Goal: Task Accomplishment & Management: Manage account settings

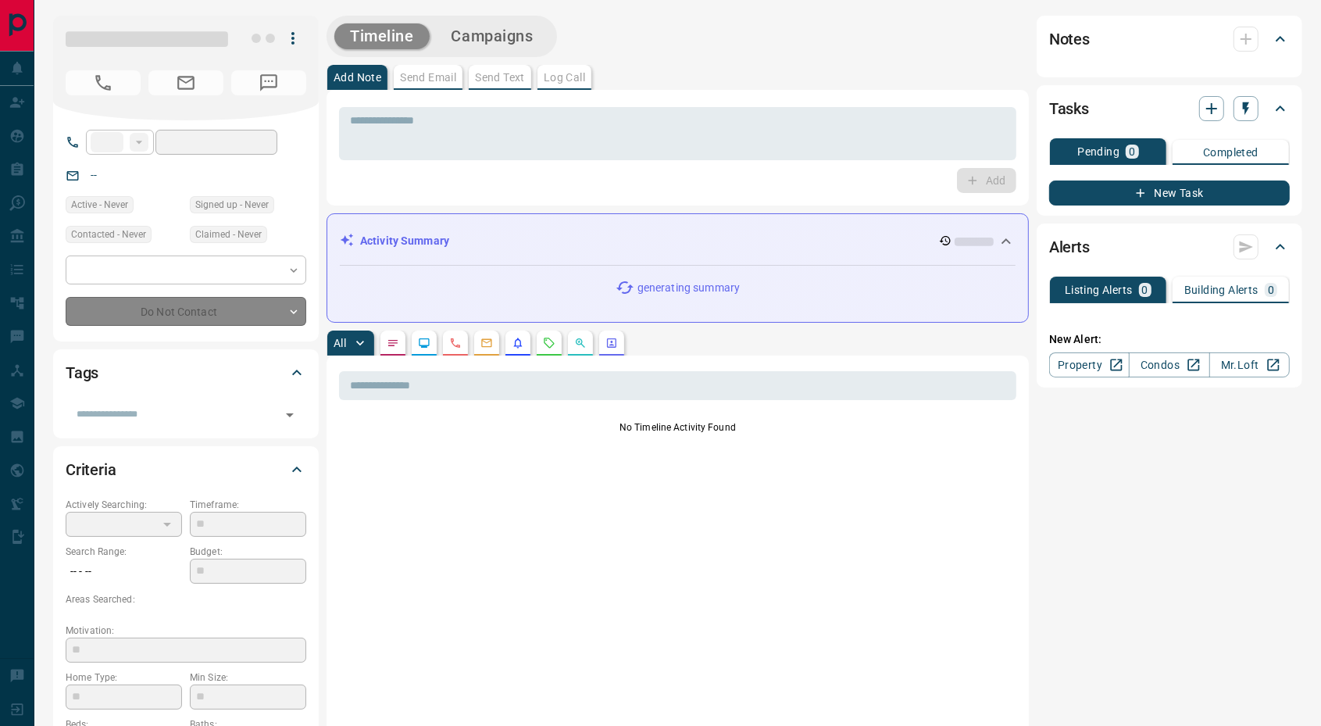
type input "**"
type input "**********"
type input "*"
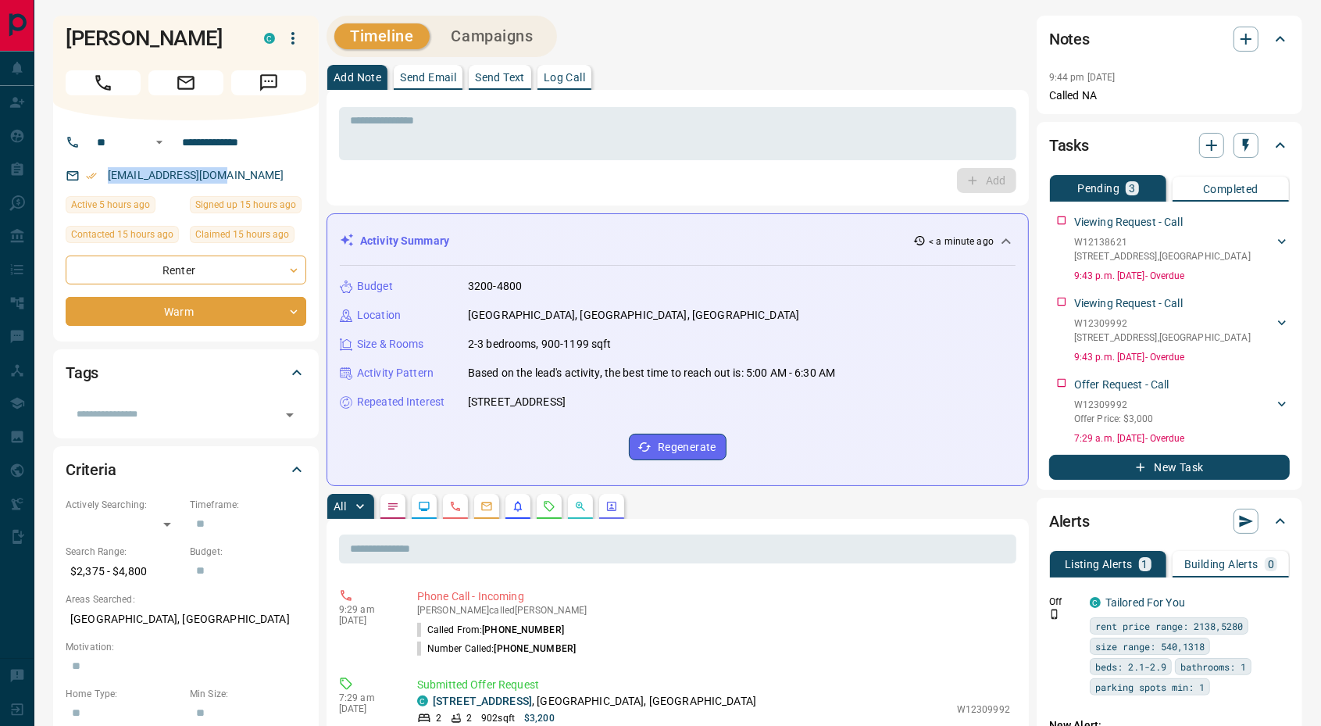
drag, startPoint x: 223, startPoint y: 176, endPoint x: 105, endPoint y: 170, distance: 118.1
click at [105, 170] on div "alviyarbi@gmail.com" at bounding box center [186, 175] width 241 height 26
copy link "alviyarbi@gmail.com"
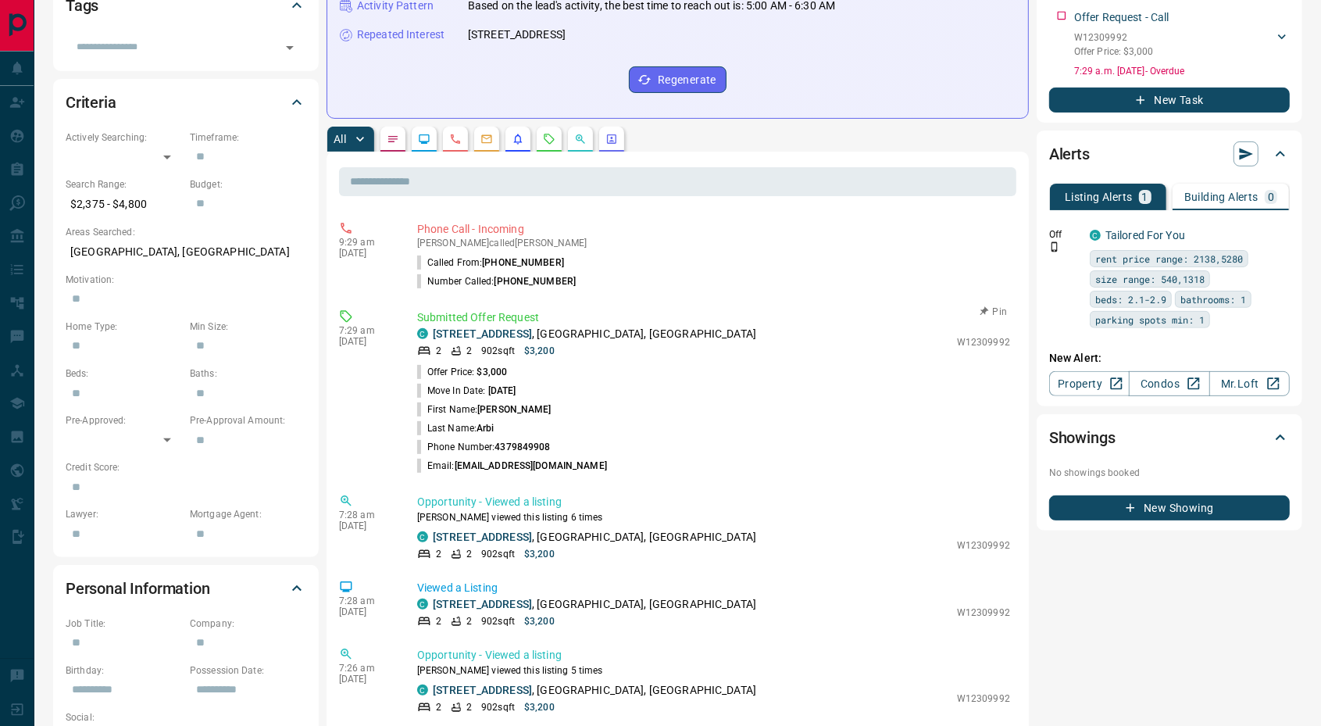
scroll to position [293, 0]
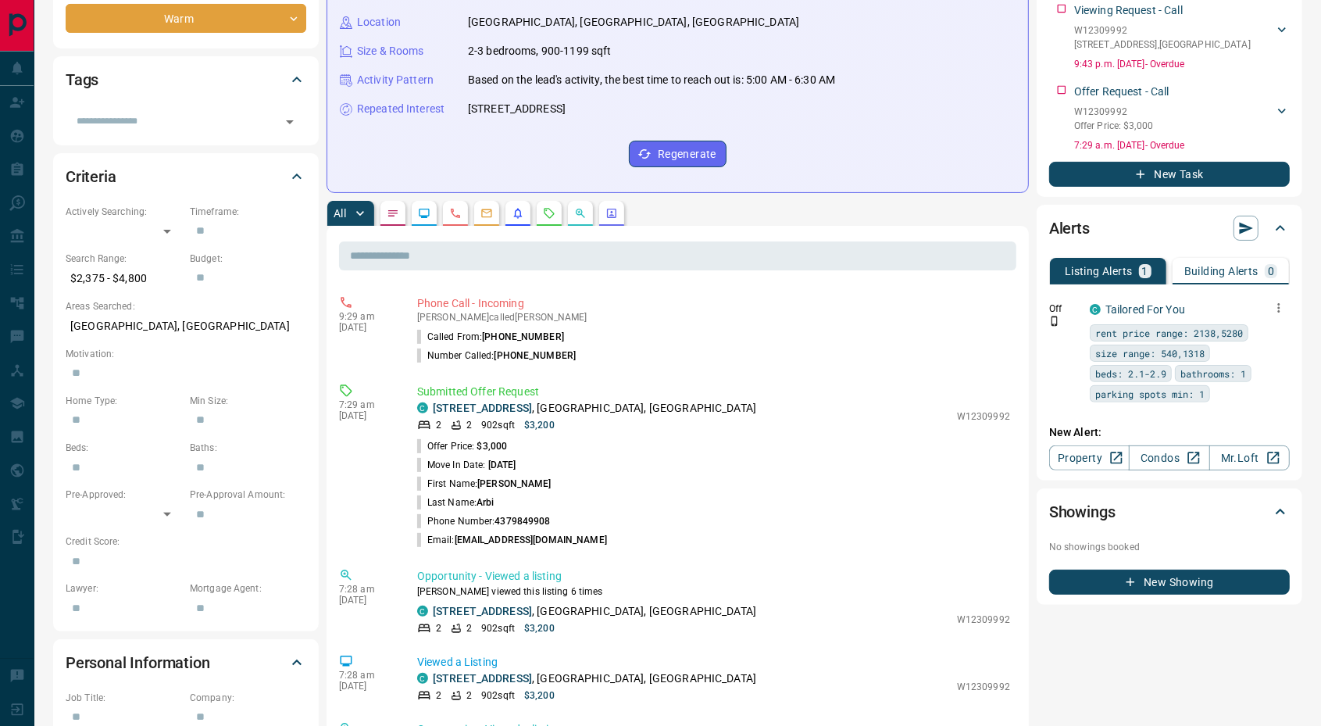
click at [1278, 312] on icon "button" at bounding box center [1279, 307] width 2 height 9
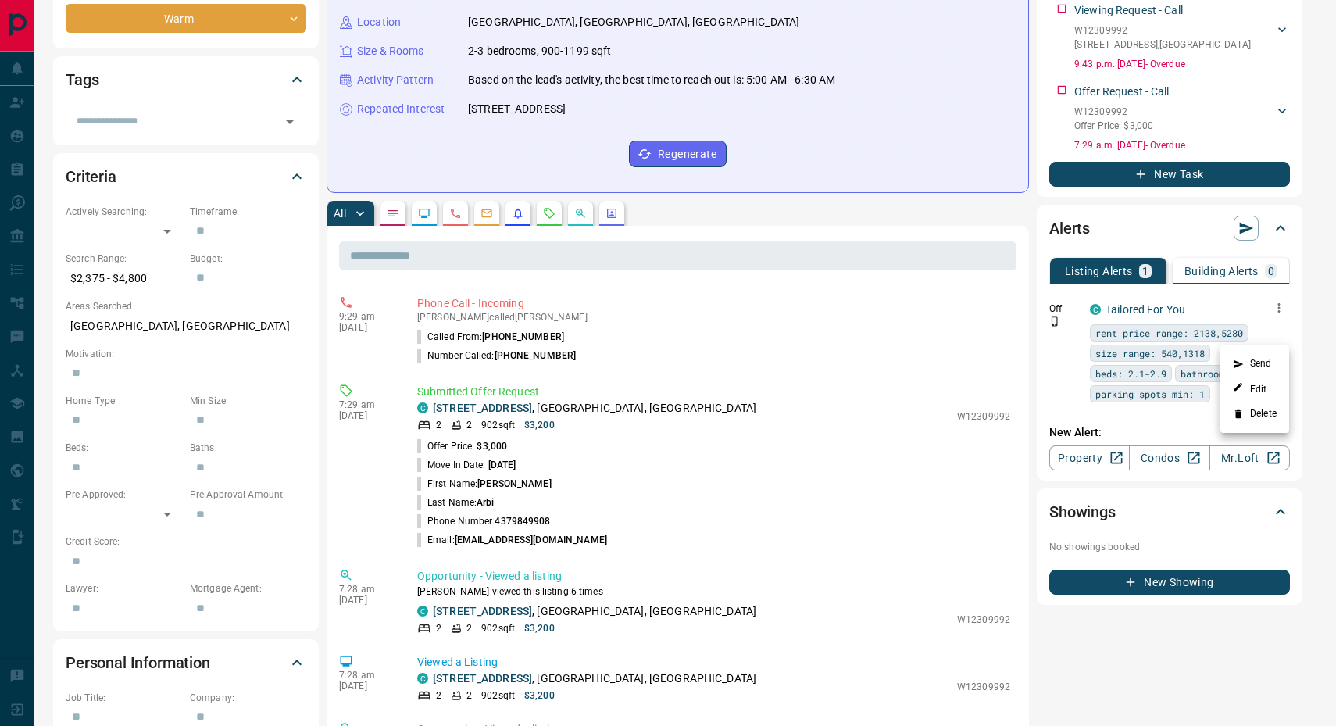
click at [1256, 412] on li "Delete" at bounding box center [1254, 414] width 69 height 25
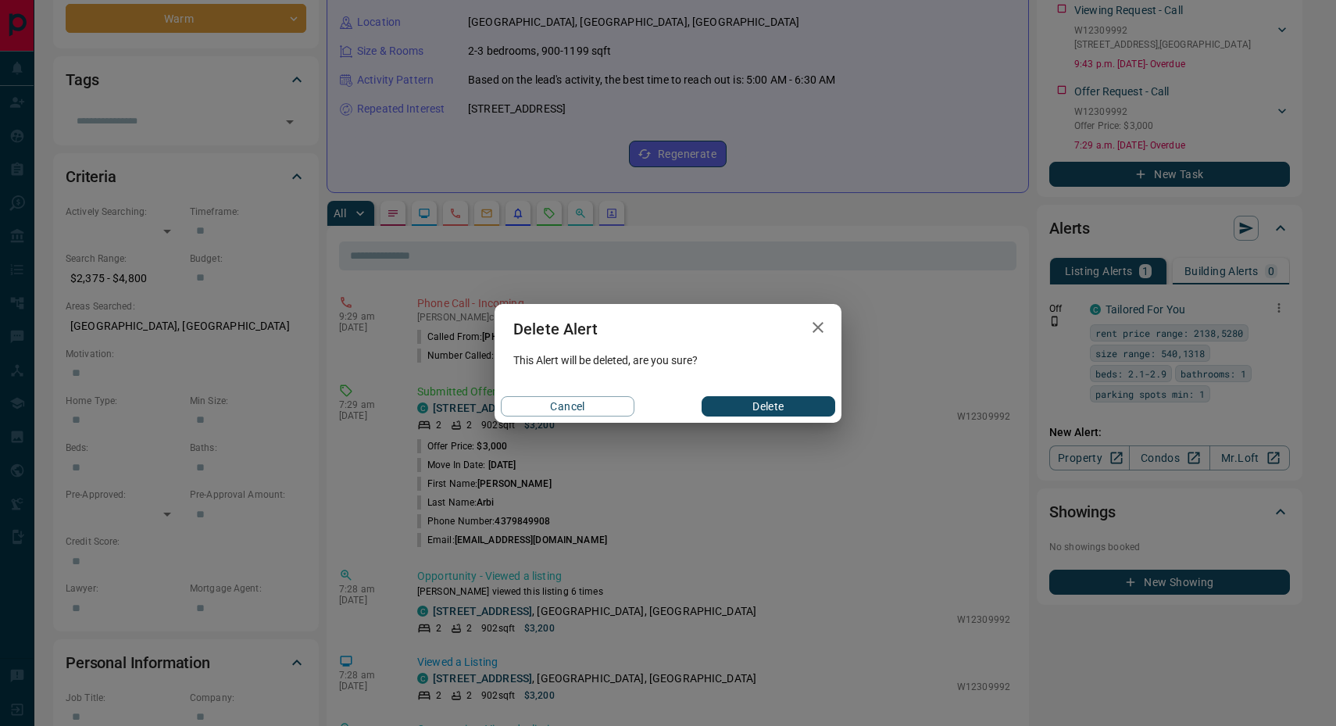
click at [752, 403] on button "Delete" at bounding box center [769, 406] width 134 height 20
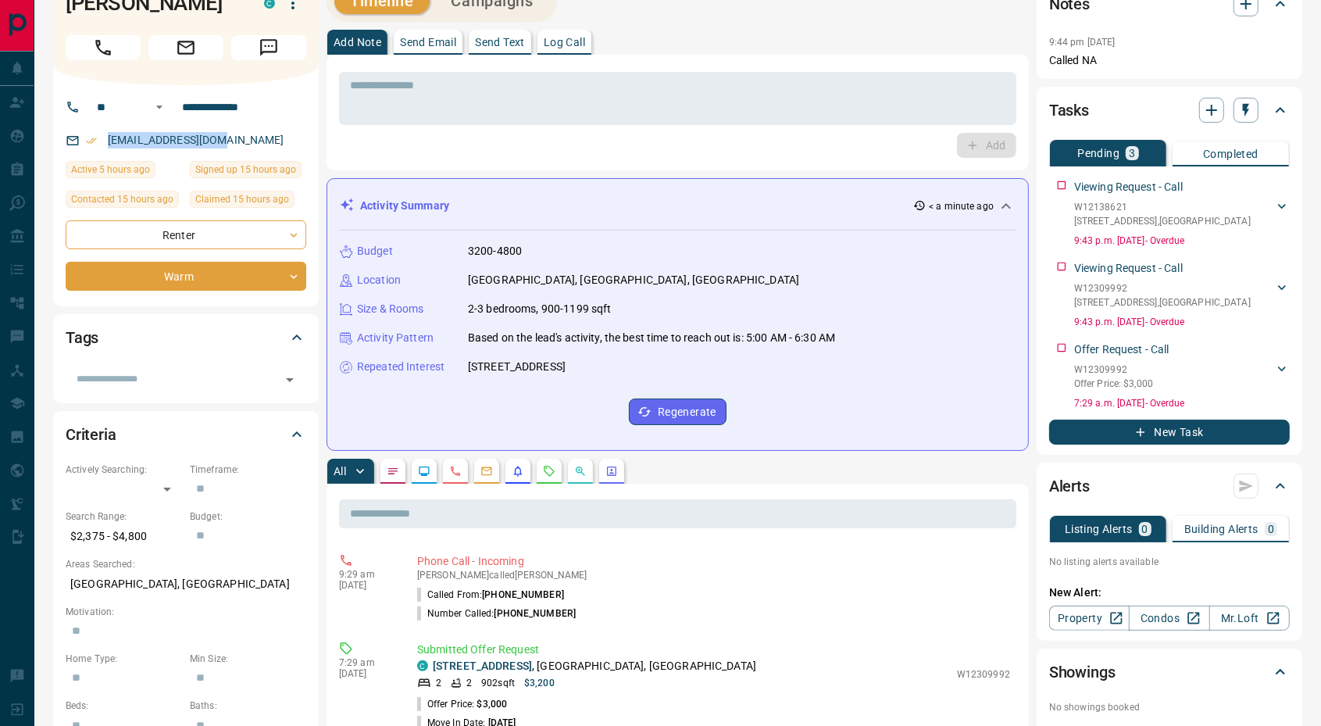
scroll to position [0, 0]
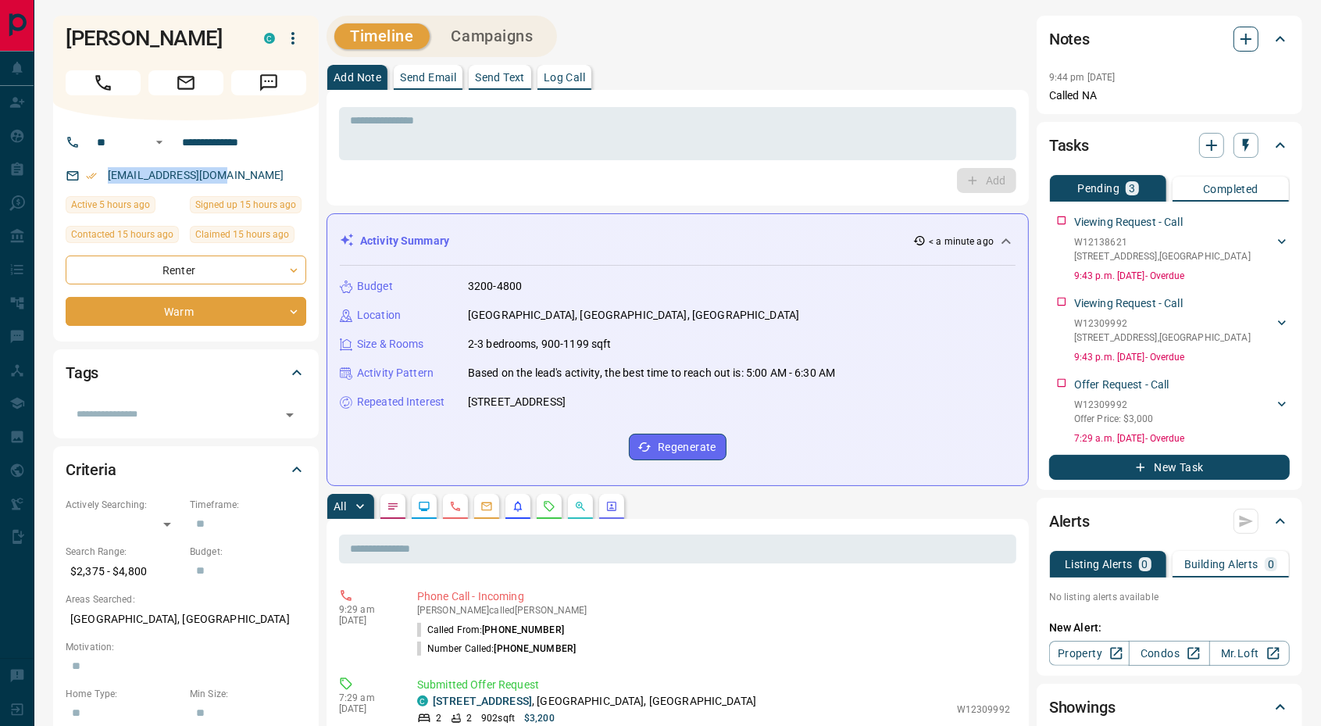
click at [1243, 44] on icon "button" at bounding box center [1246, 39] width 19 height 19
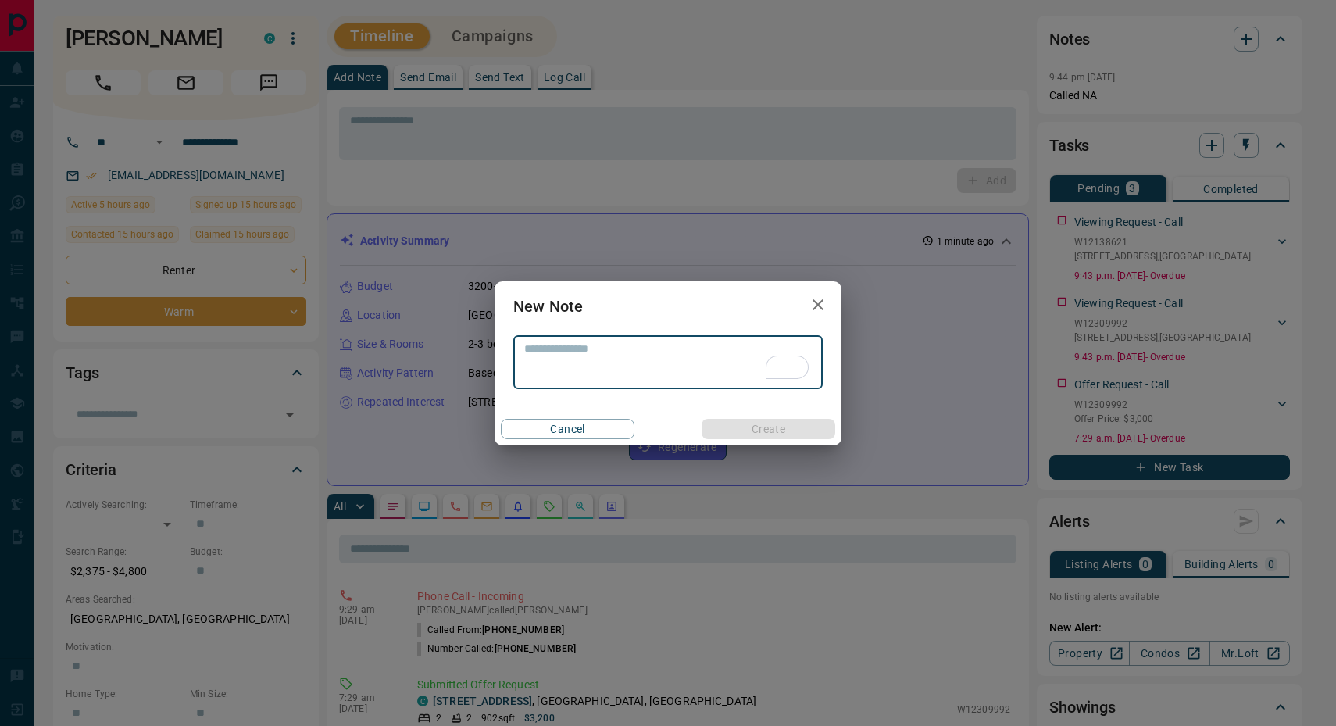
click at [817, 307] on icon "button" at bounding box center [818, 304] width 19 height 19
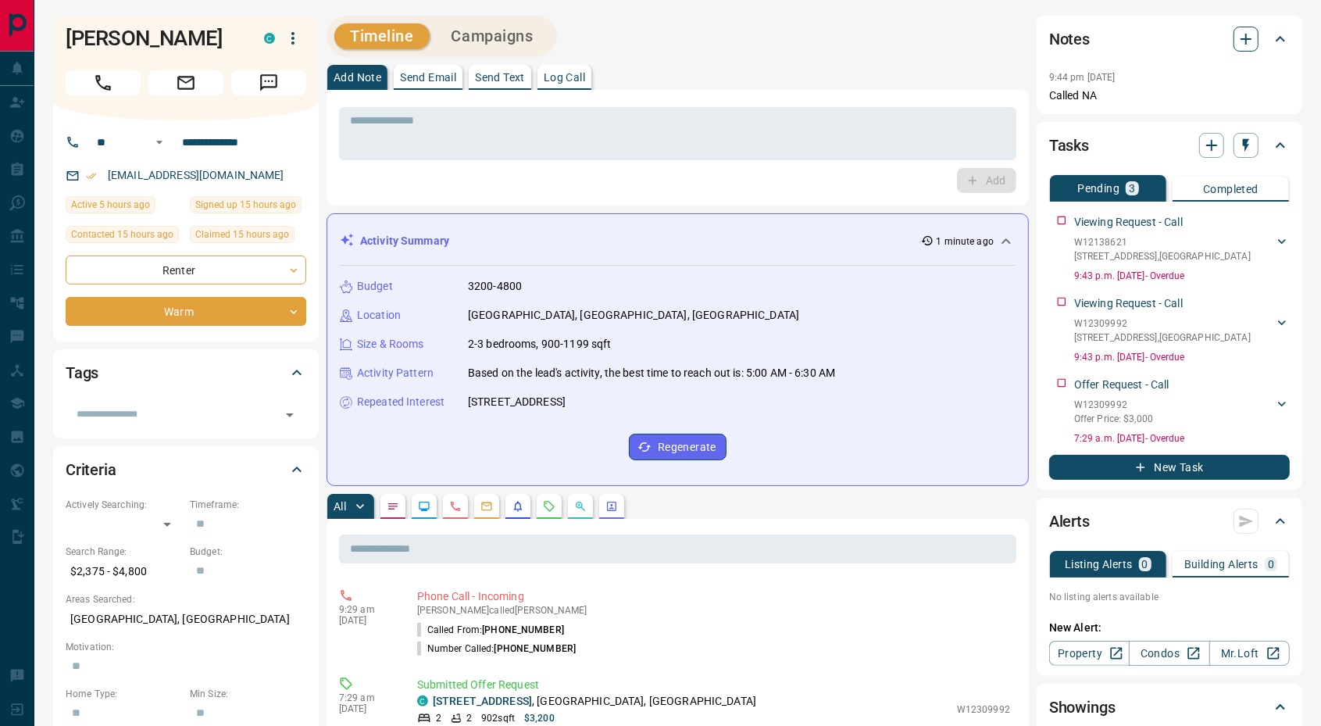
click at [1250, 32] on icon "button" at bounding box center [1246, 39] width 19 height 19
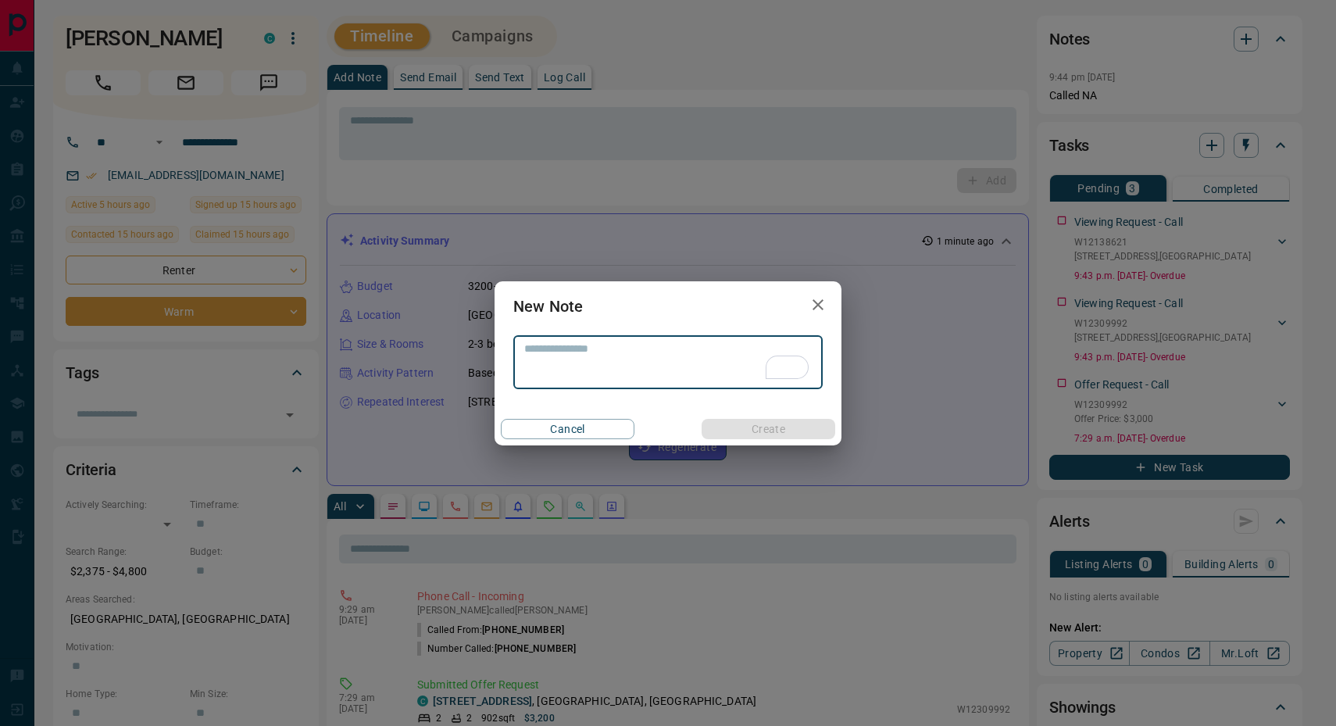
click at [585, 366] on textarea "To enrich screen reader interactions, please activate Accessibility in Grammarl…" at bounding box center [667, 362] width 287 height 40
click at [658, 353] on textarea "**********" at bounding box center [667, 362] width 287 height 40
type textarea "**********"
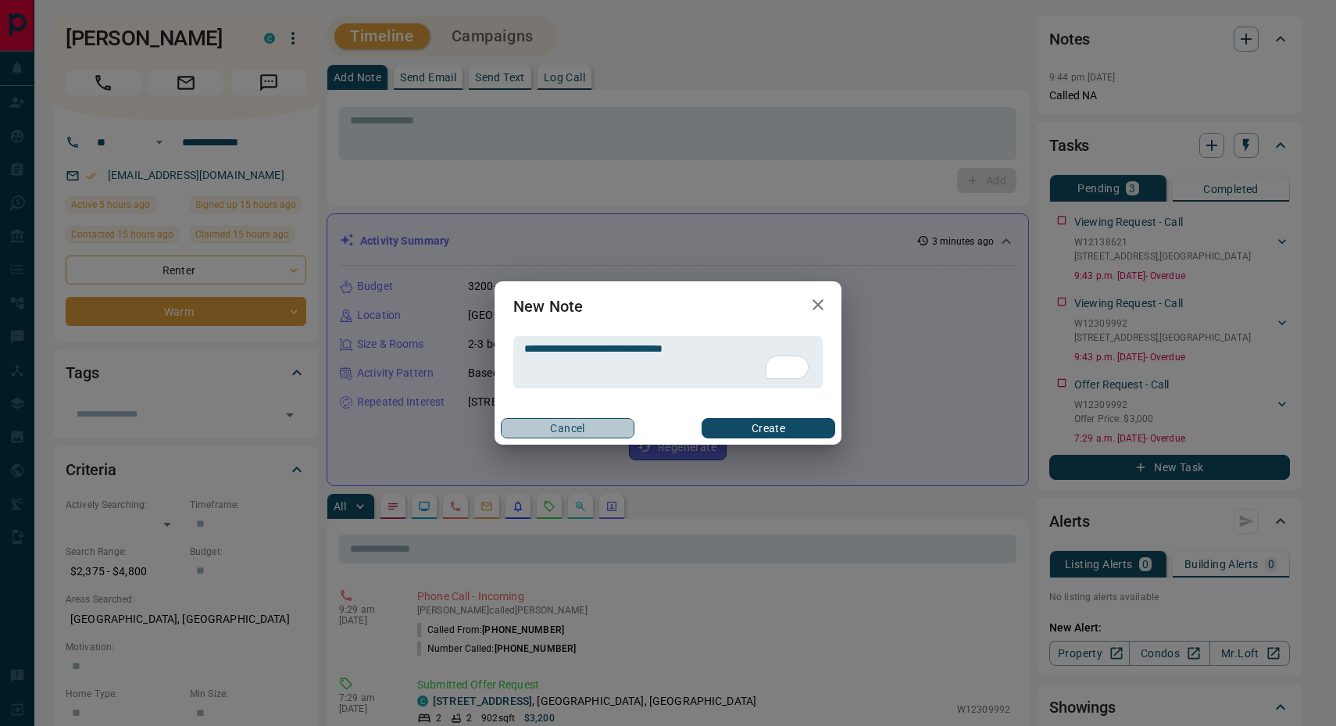
click at [618, 420] on button "Cancel" at bounding box center [568, 428] width 134 height 20
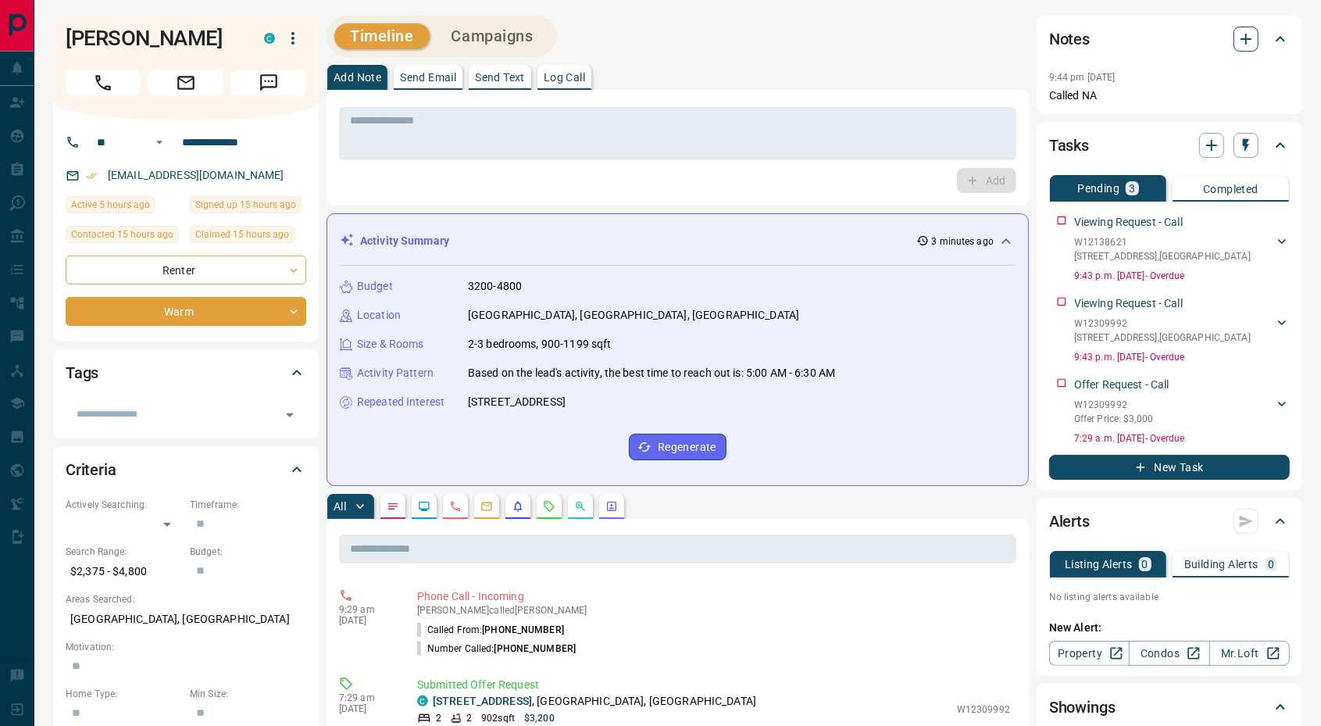
click at [1241, 47] on icon "button" at bounding box center [1246, 39] width 19 height 19
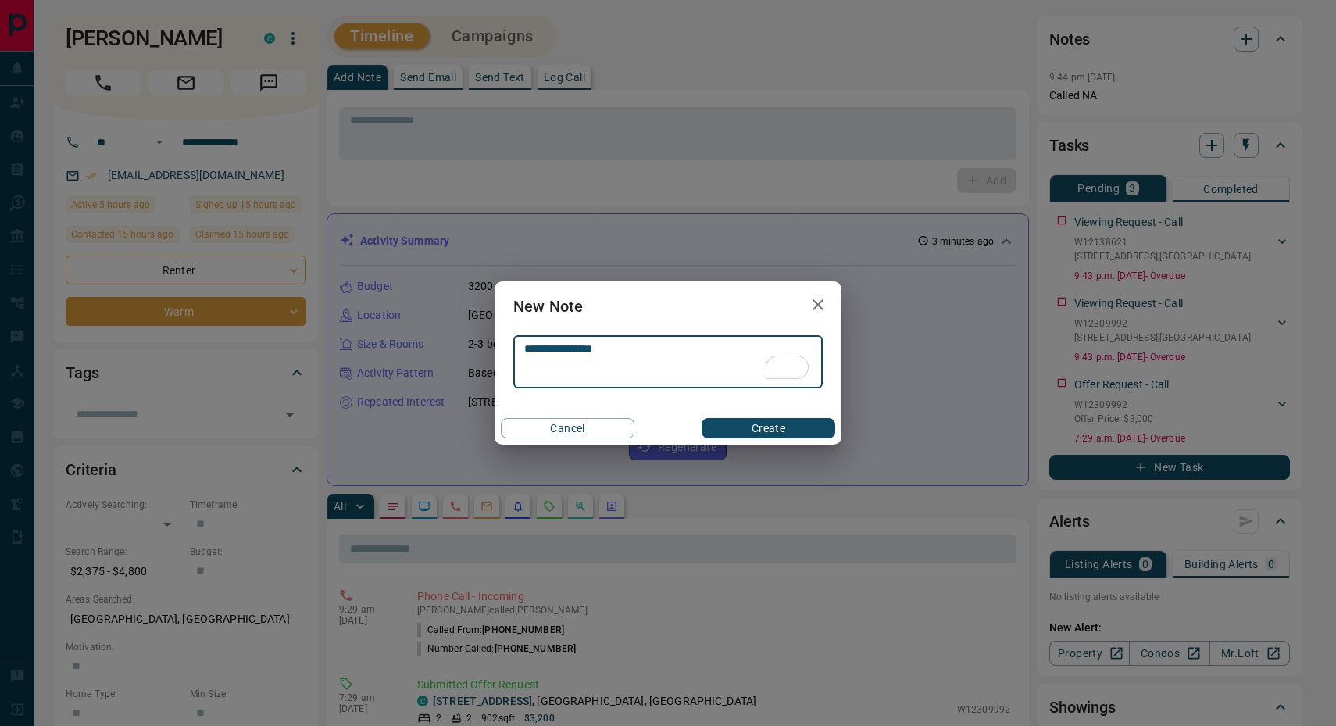
type textarea "**********"
click at [759, 424] on button "Create" at bounding box center [769, 428] width 134 height 20
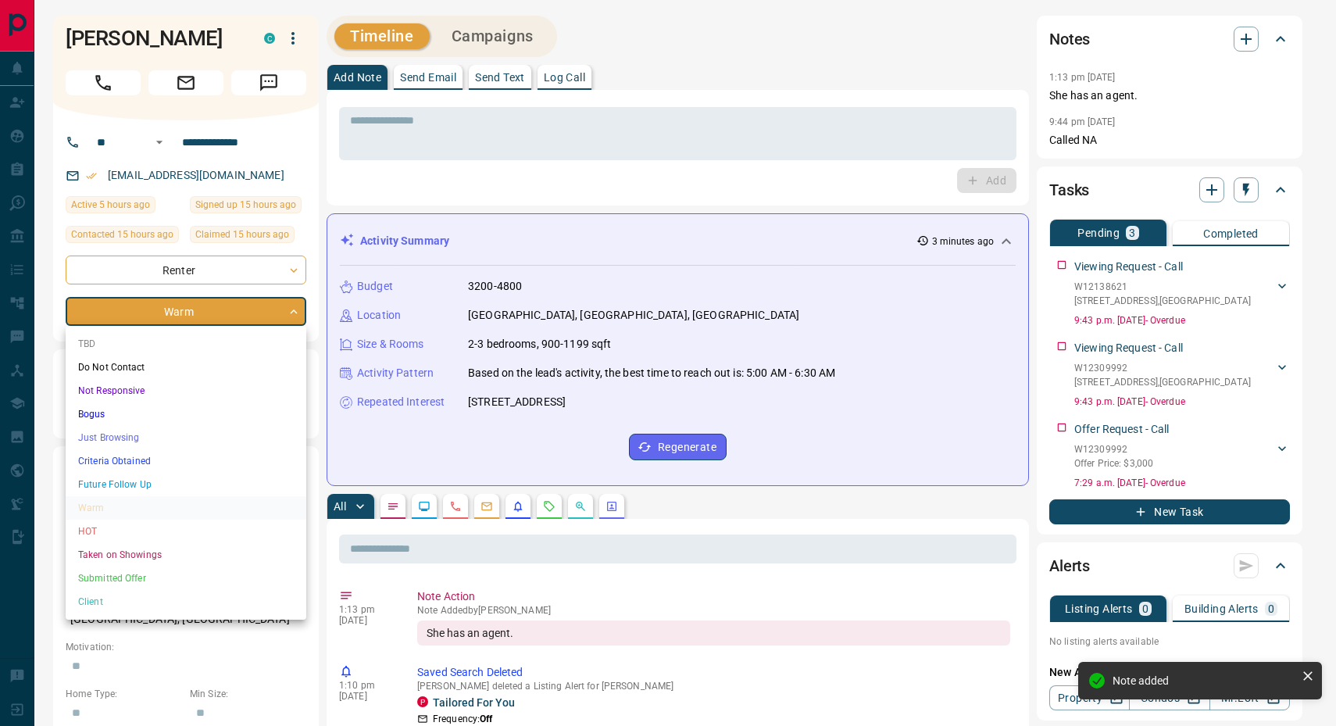
click at [145, 370] on li "Do Not Contact" at bounding box center [186, 366] width 241 height 23
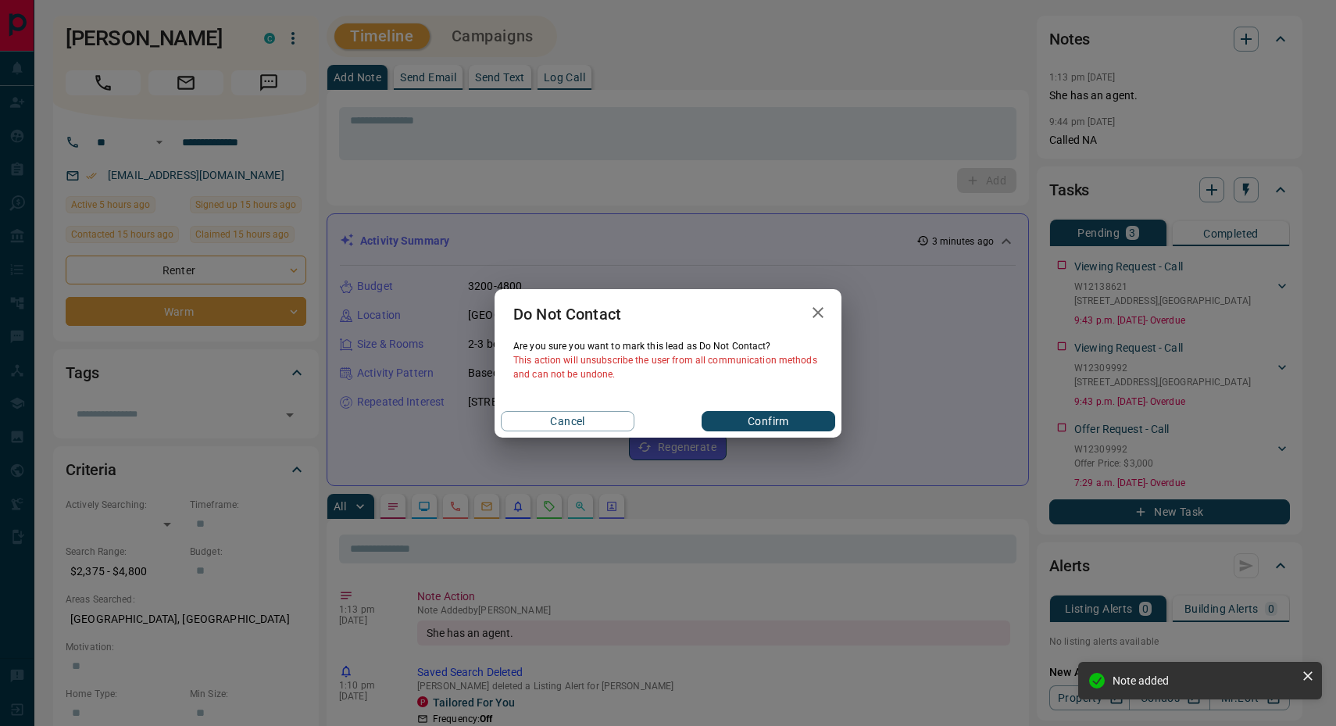
click at [756, 412] on button "Confirm" at bounding box center [769, 421] width 134 height 20
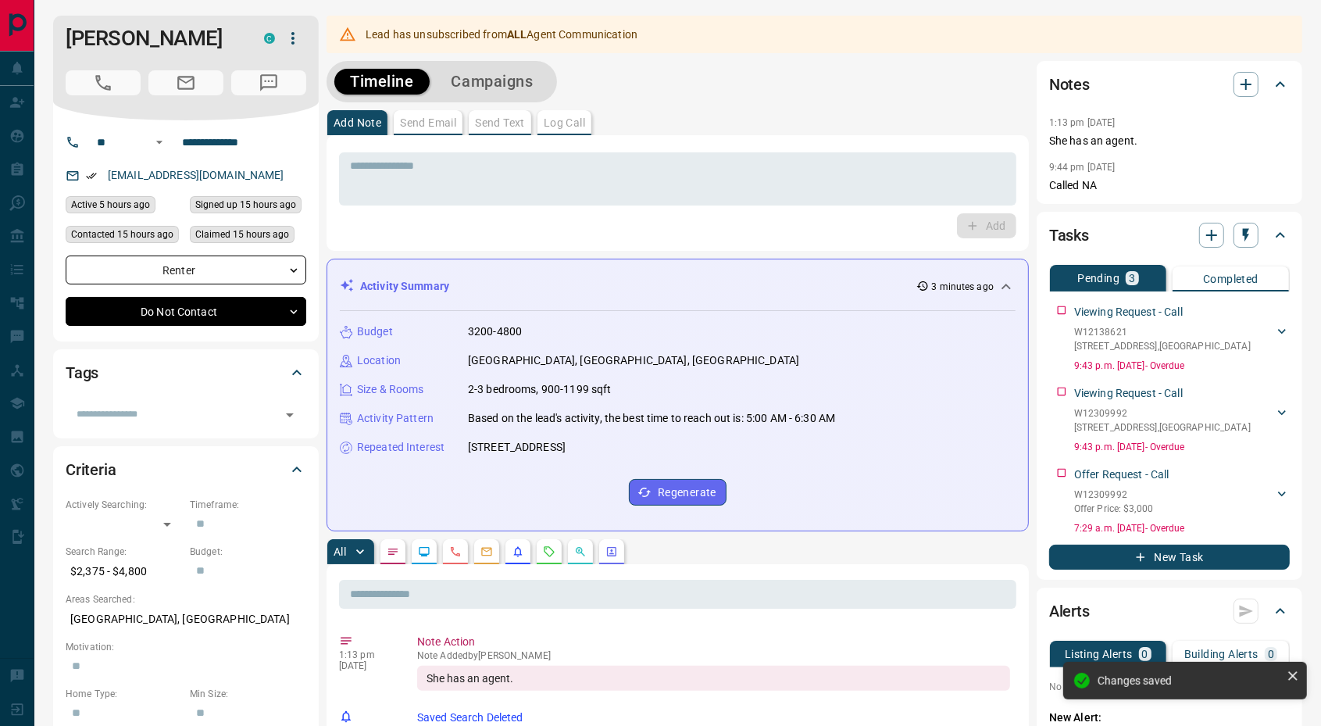
type input "*"
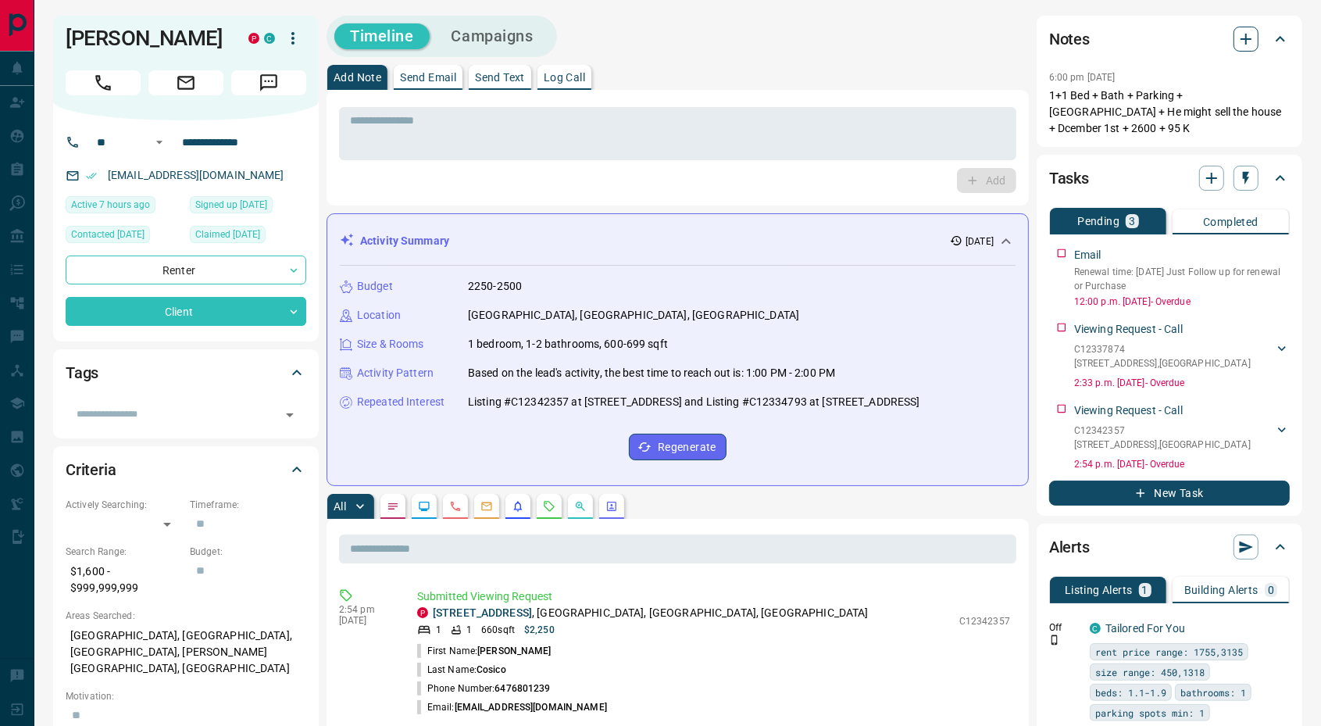
click at [1252, 37] on icon "button" at bounding box center [1246, 39] width 19 height 19
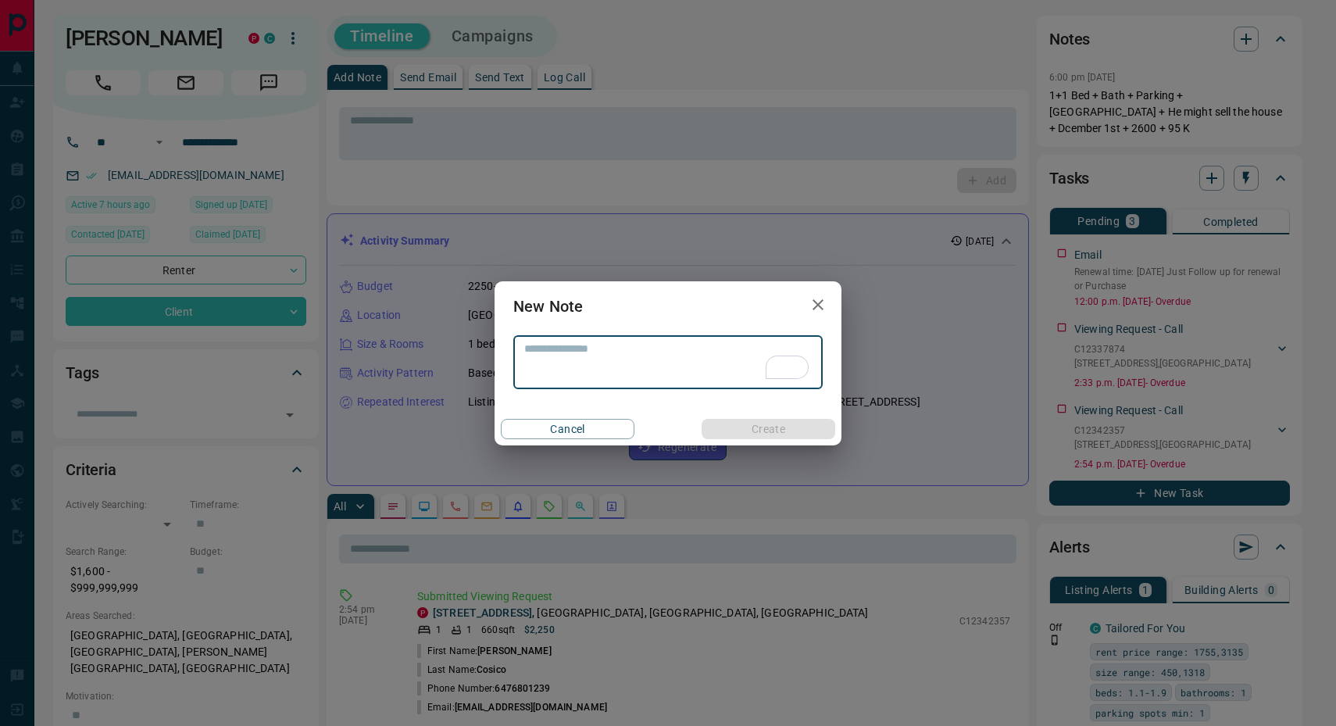
click at [818, 299] on icon "button" at bounding box center [818, 304] width 19 height 19
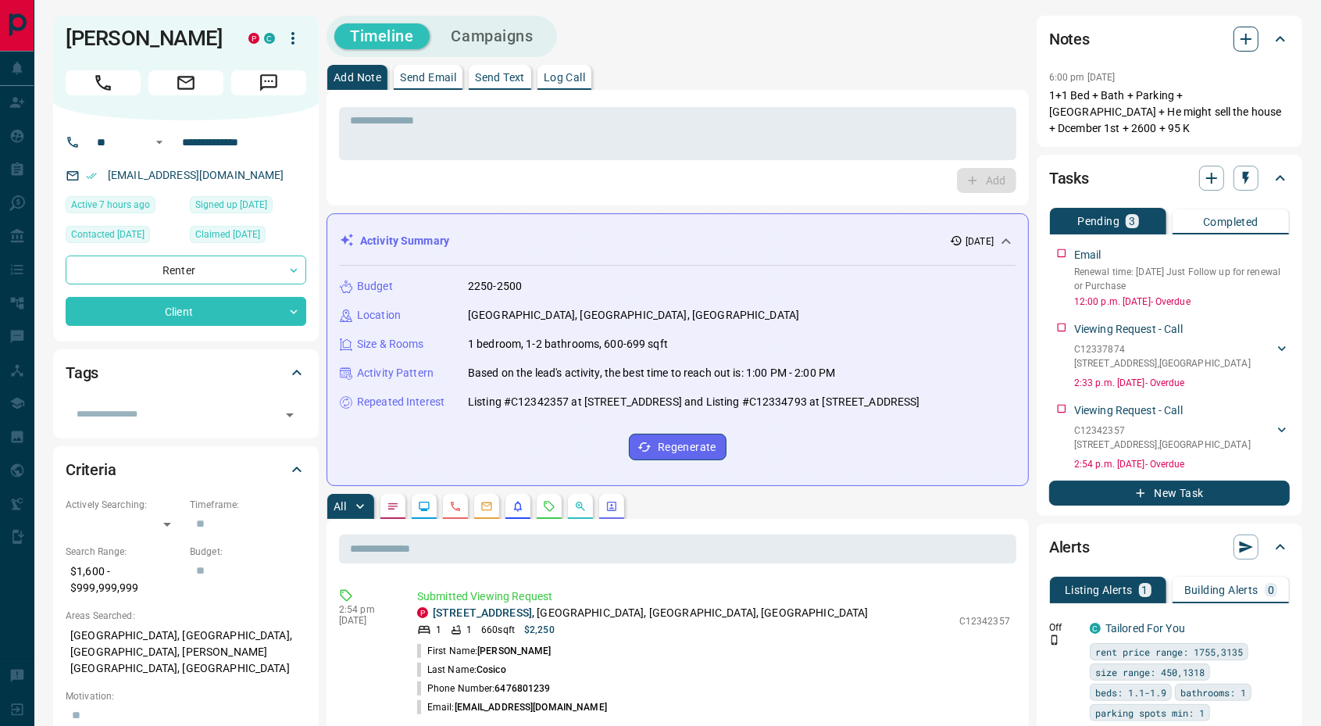
click at [1244, 34] on icon "button" at bounding box center [1246, 39] width 19 height 19
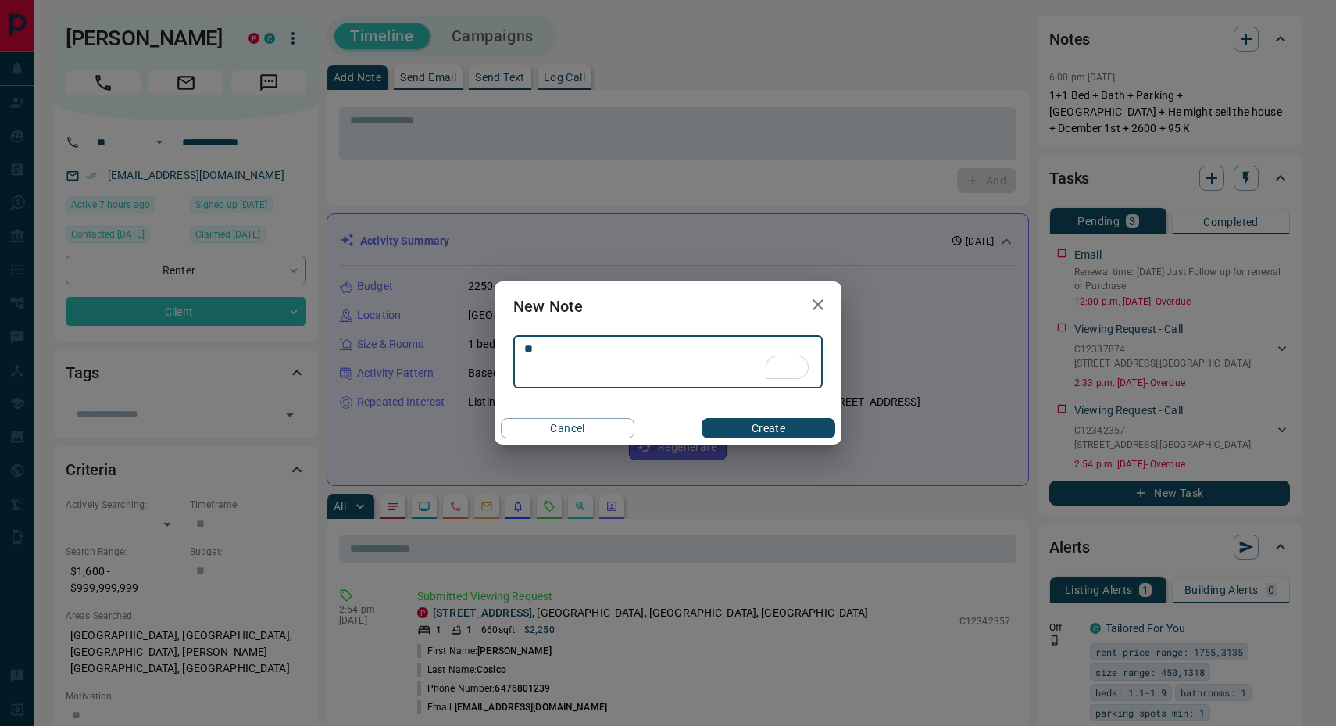
type textarea "*"
click at [687, 347] on textarea "**********" at bounding box center [667, 362] width 287 height 40
type textarea "**********"
click at [767, 429] on button "Create" at bounding box center [769, 428] width 134 height 20
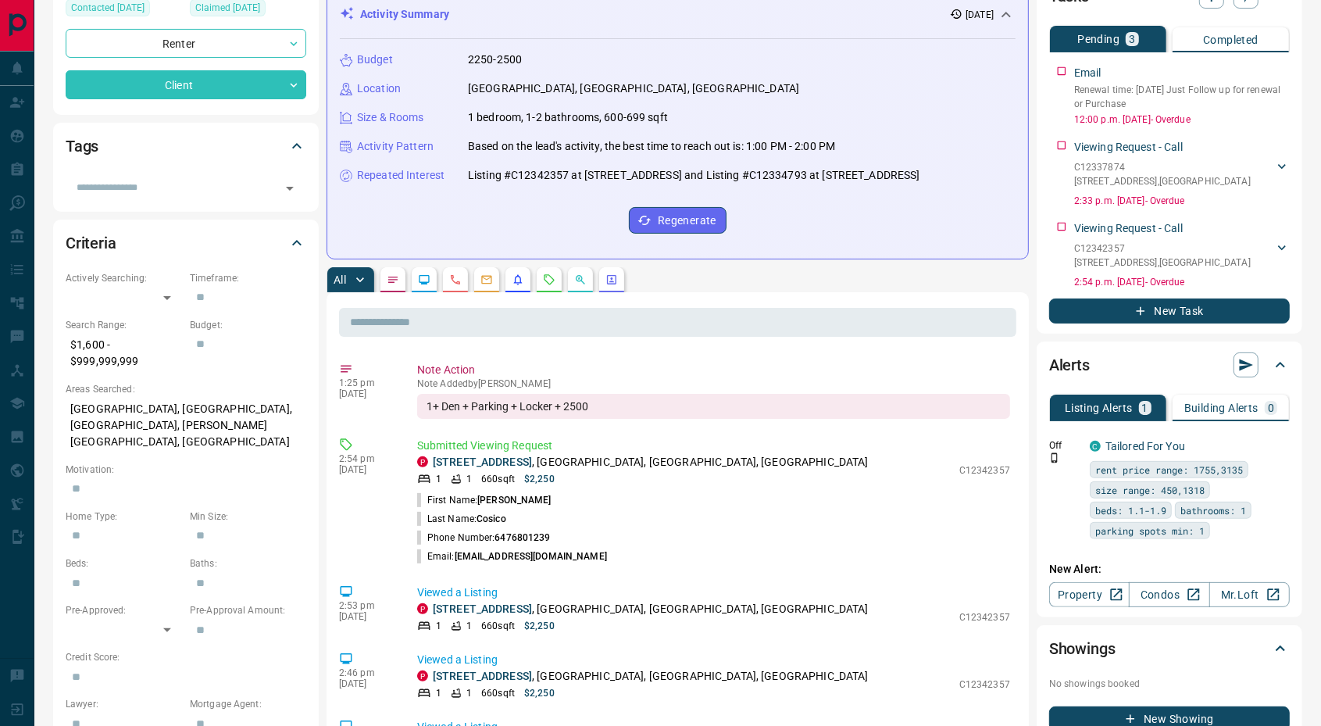
scroll to position [227, 0]
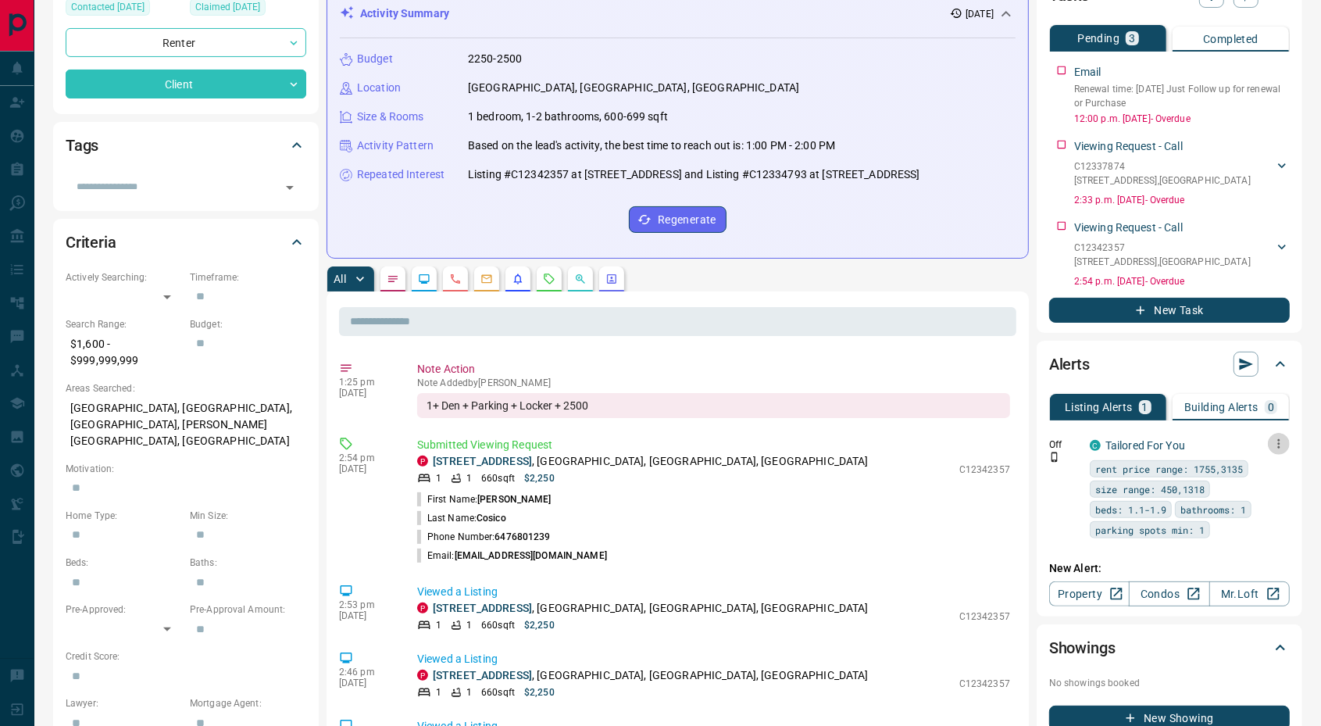
click at [1274, 438] on icon "button" at bounding box center [1279, 444] width 14 height 14
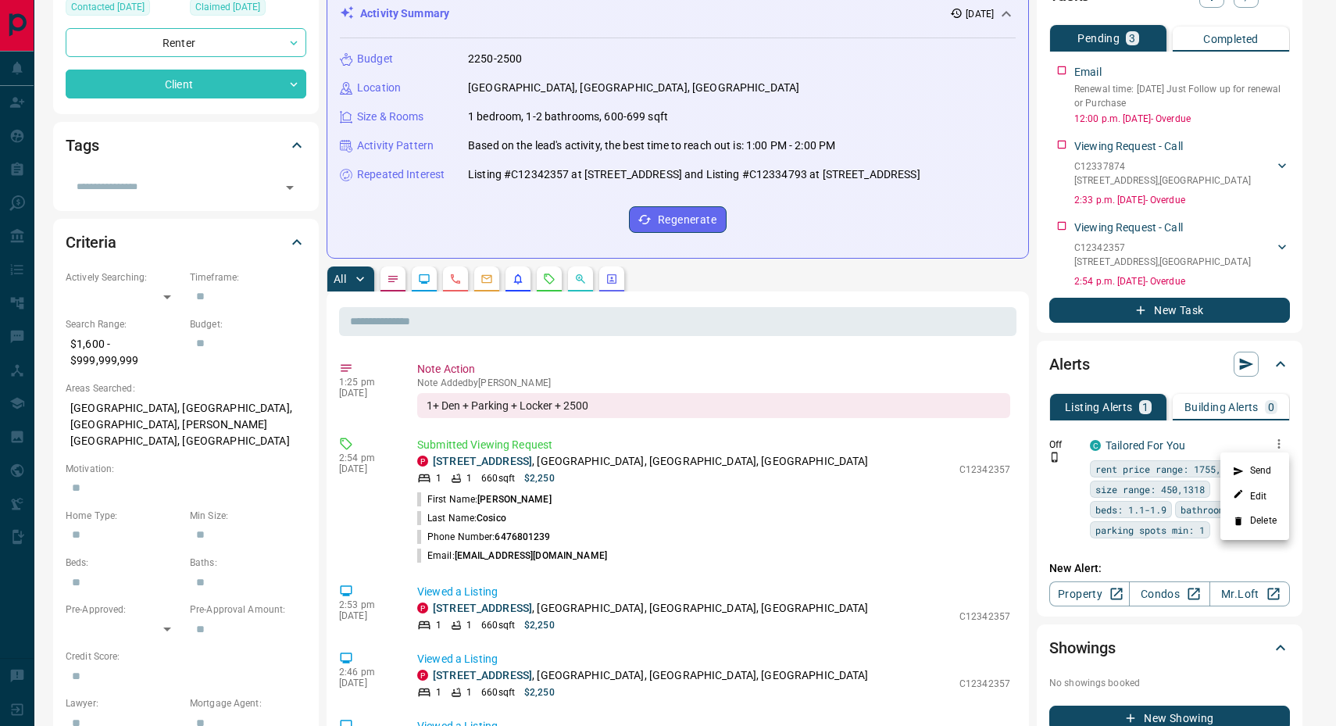
click at [1255, 521] on li "Delete" at bounding box center [1254, 521] width 69 height 25
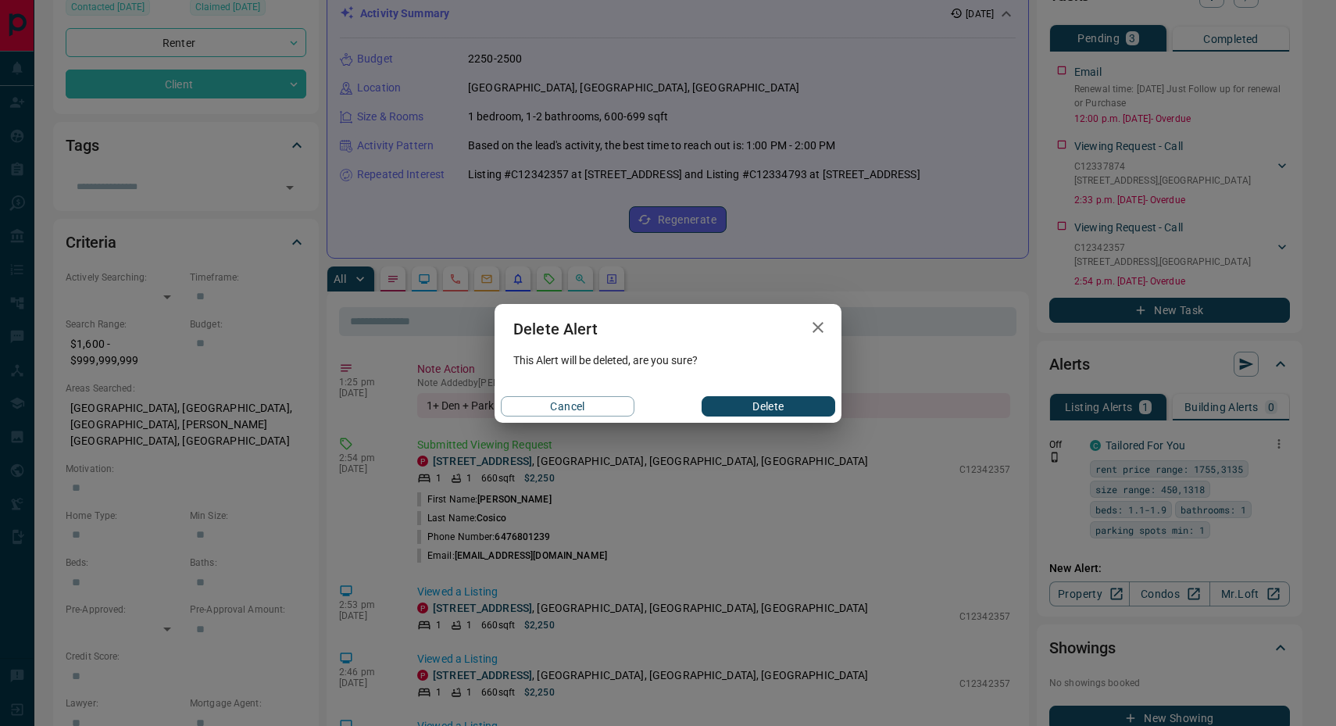
click at [778, 404] on button "Delete" at bounding box center [769, 406] width 134 height 20
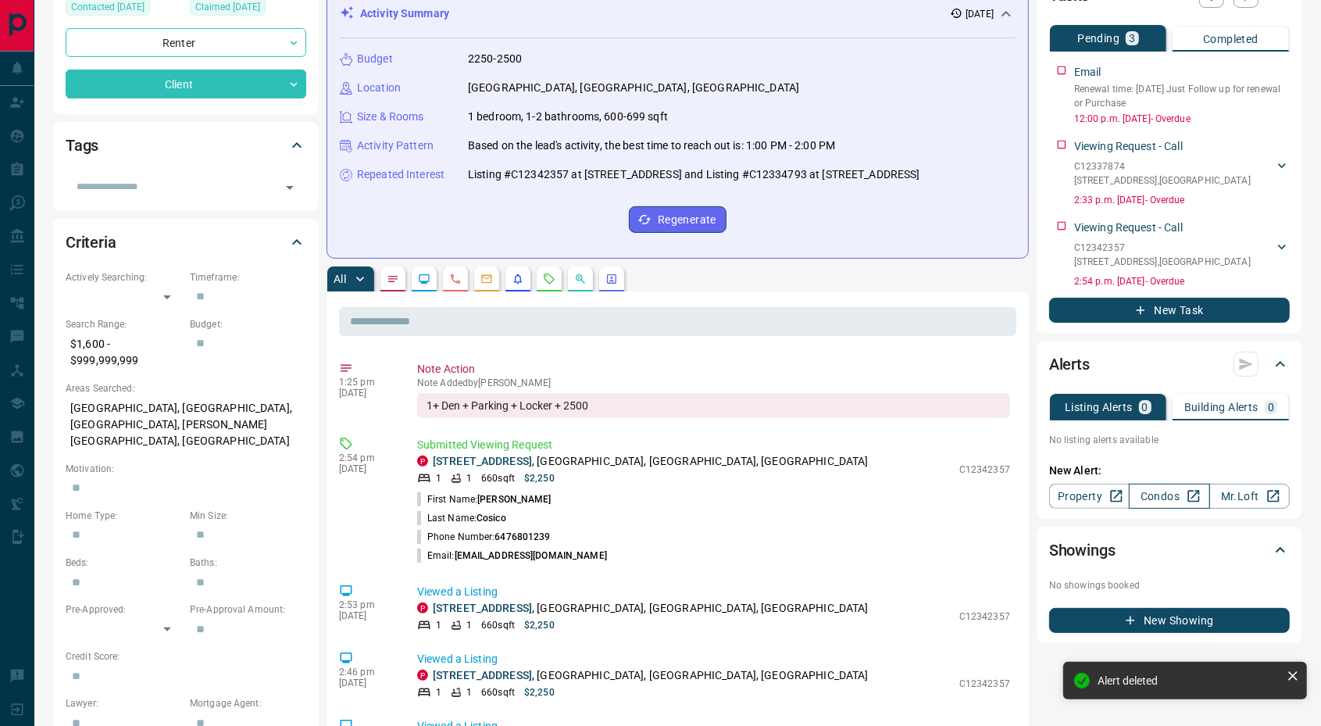
click at [1161, 493] on link "Condos" at bounding box center [1169, 496] width 80 height 25
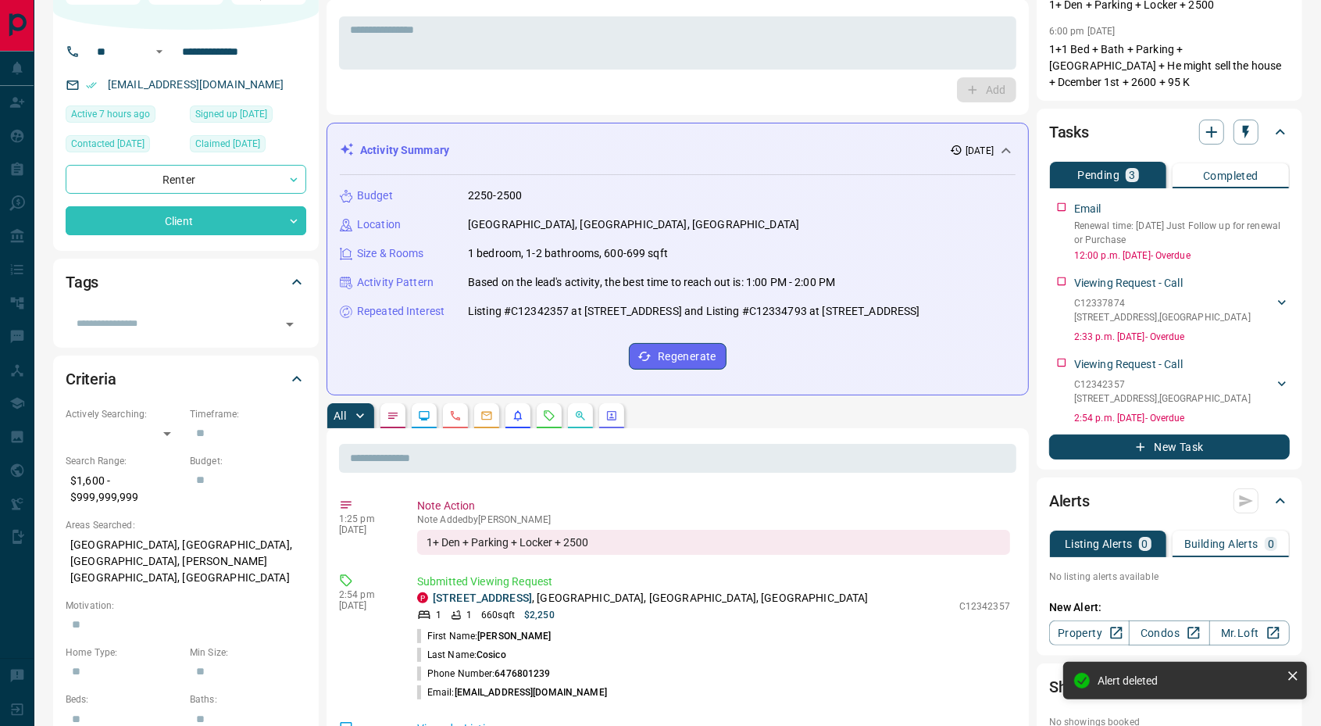
scroll to position [0, 0]
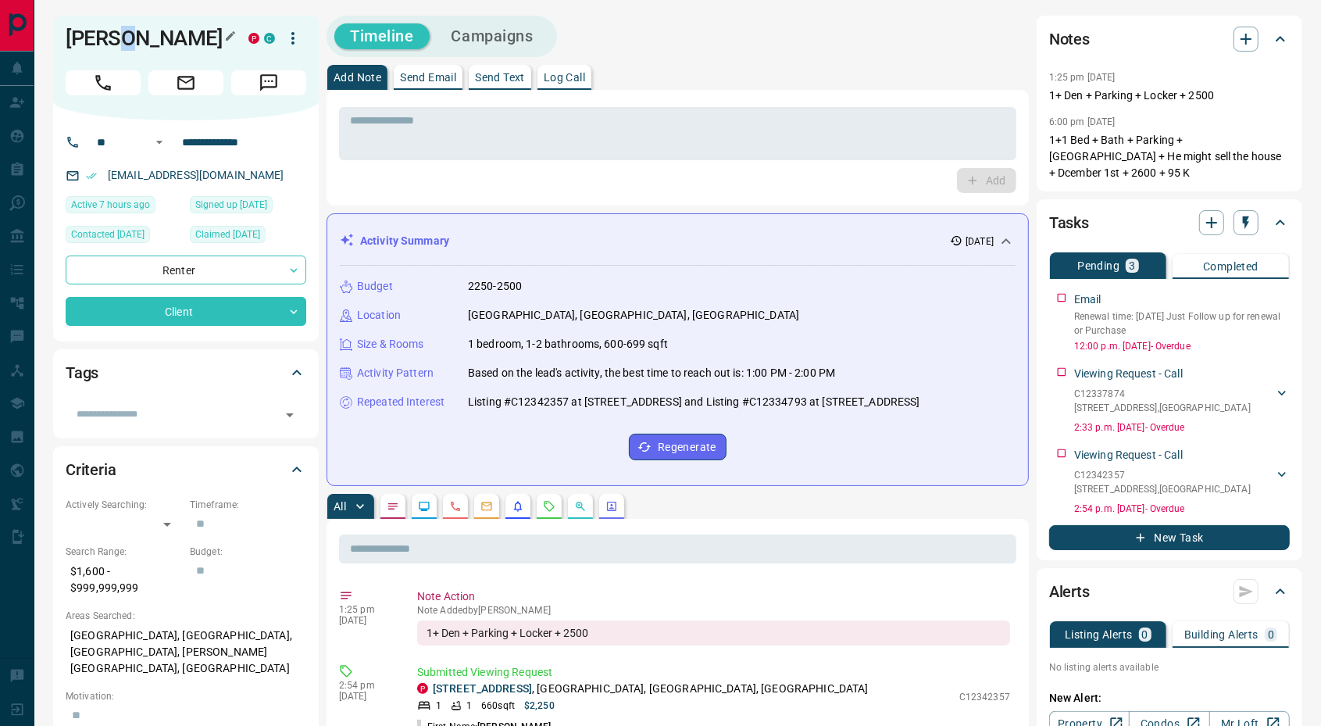
click at [117, 41] on h1 "[PERSON_NAME]" at bounding box center [145, 38] width 159 height 25
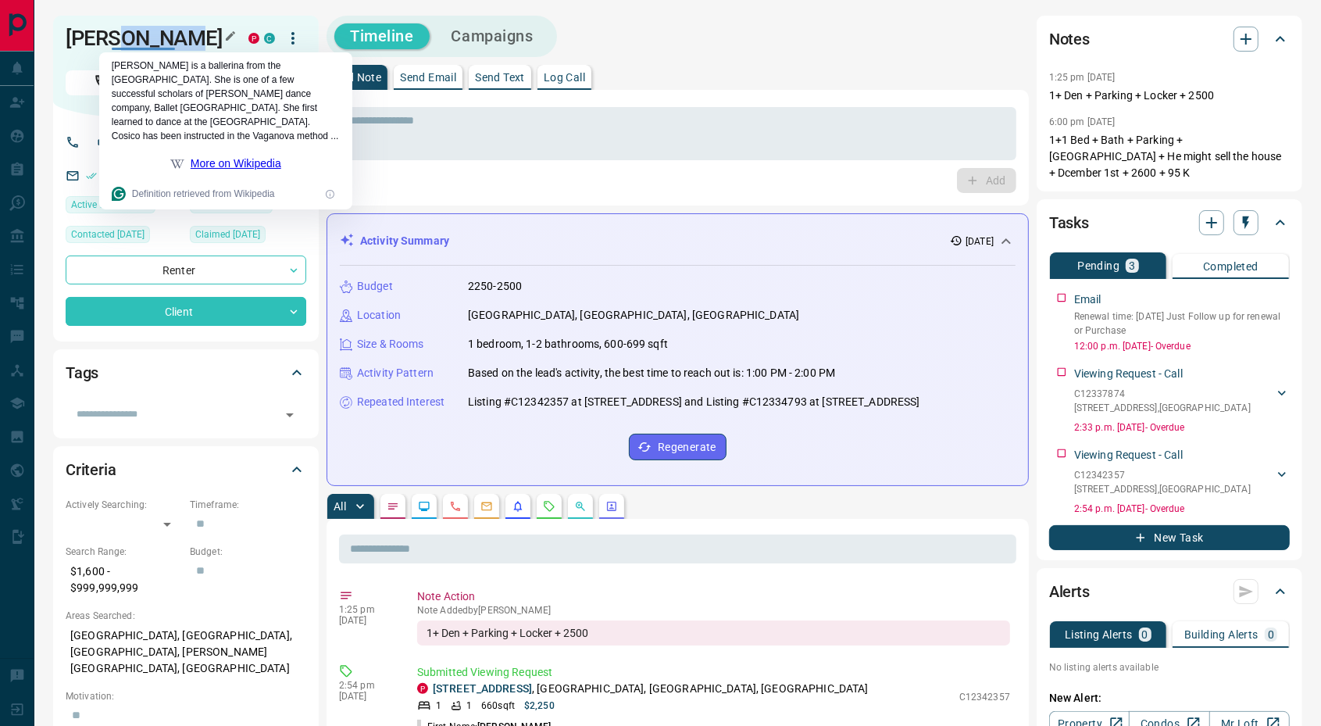
click at [117, 41] on h1 "[PERSON_NAME]" at bounding box center [145, 38] width 159 height 25
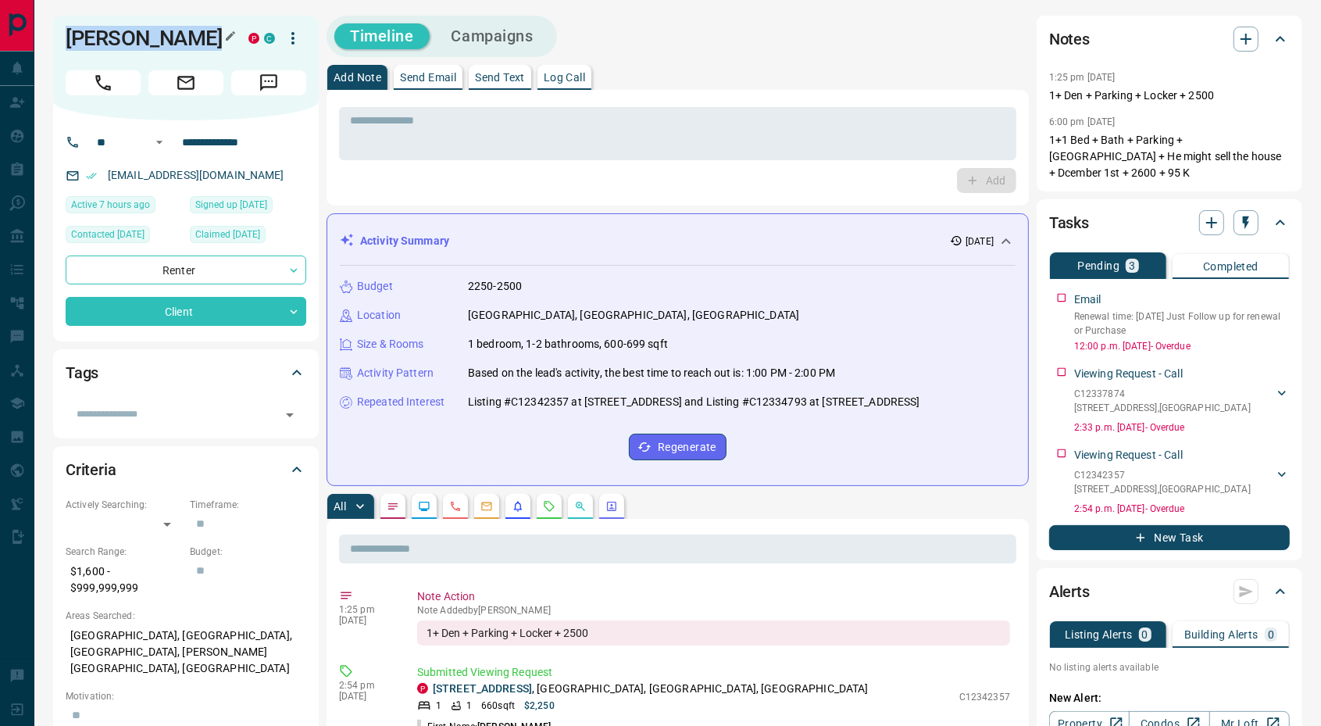
click at [117, 41] on h1 "[PERSON_NAME]" at bounding box center [145, 38] width 159 height 25
